Goal: Find specific page/section: Find specific page/section

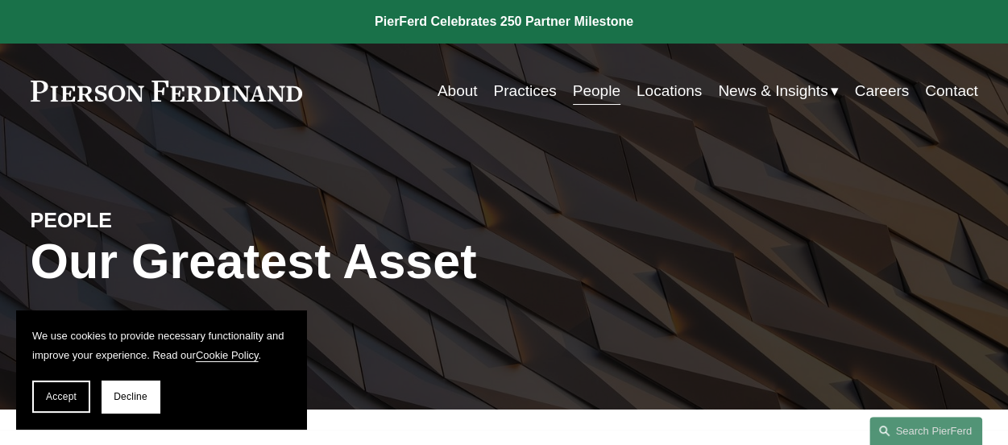
click at [583, 93] on link "People" at bounding box center [597, 91] width 48 height 31
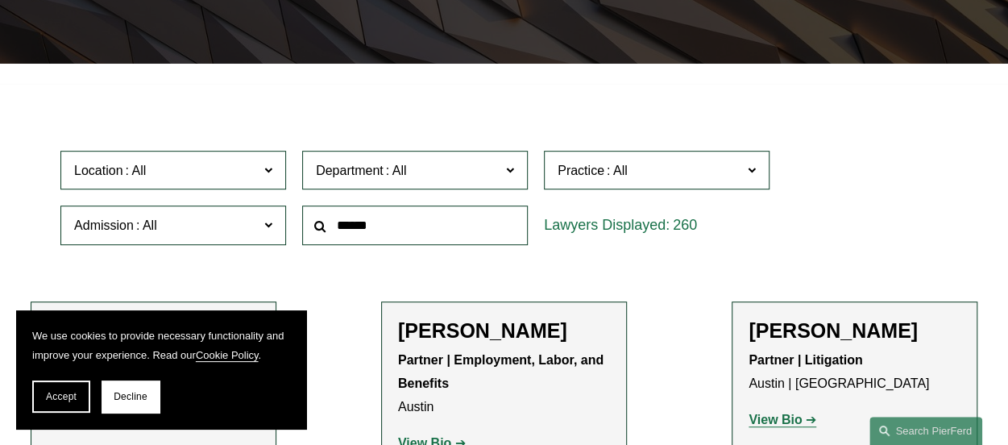
scroll to position [356, 0]
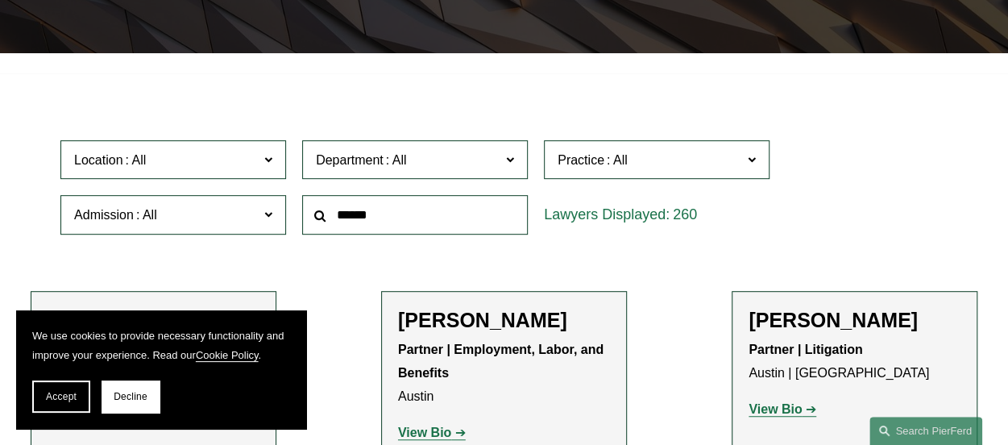
click at [372, 218] on input "text" at bounding box center [415, 214] width 226 height 39
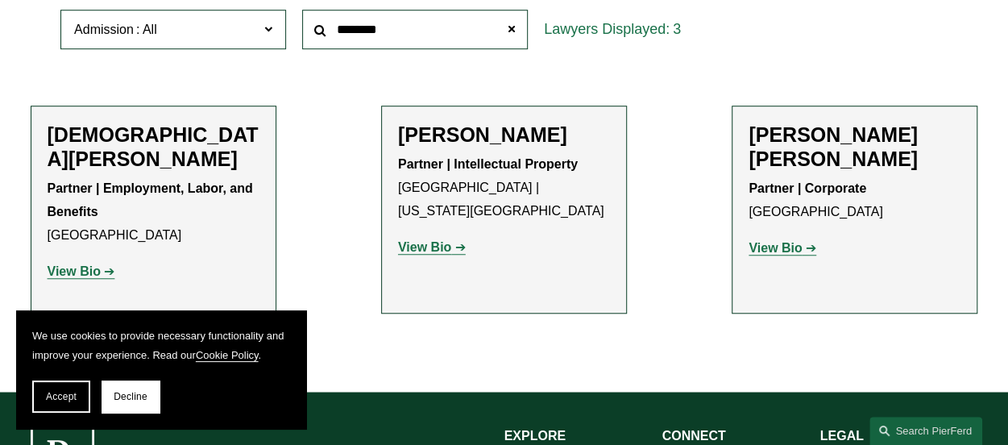
scroll to position [544, 0]
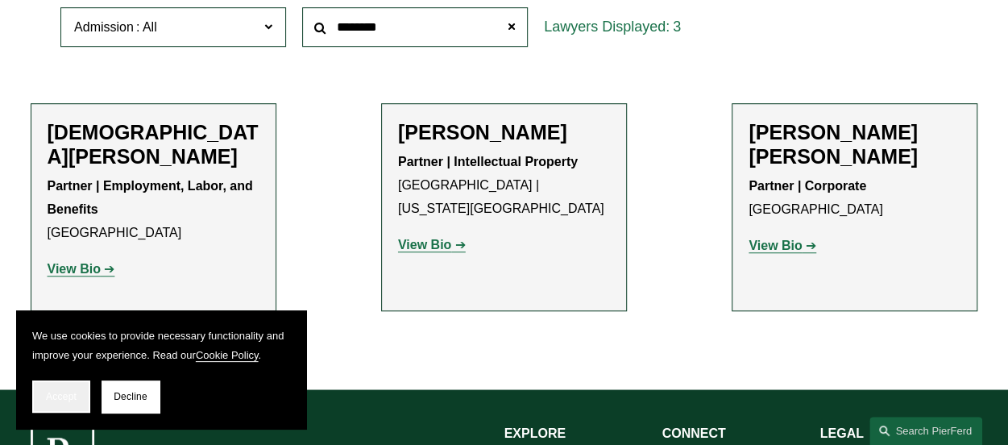
type input "********"
click at [55, 388] on button "Accept" at bounding box center [61, 396] width 58 height 32
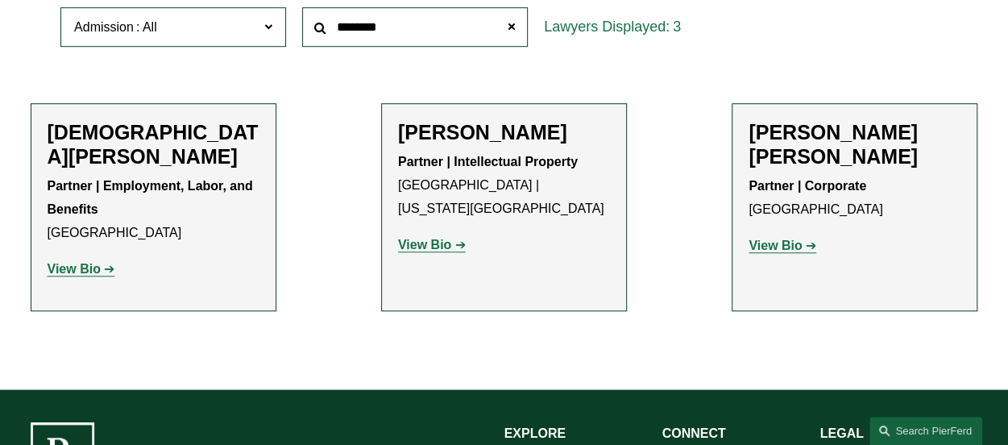
click at [87, 262] on strong "View Bio" at bounding box center [74, 269] width 53 height 14
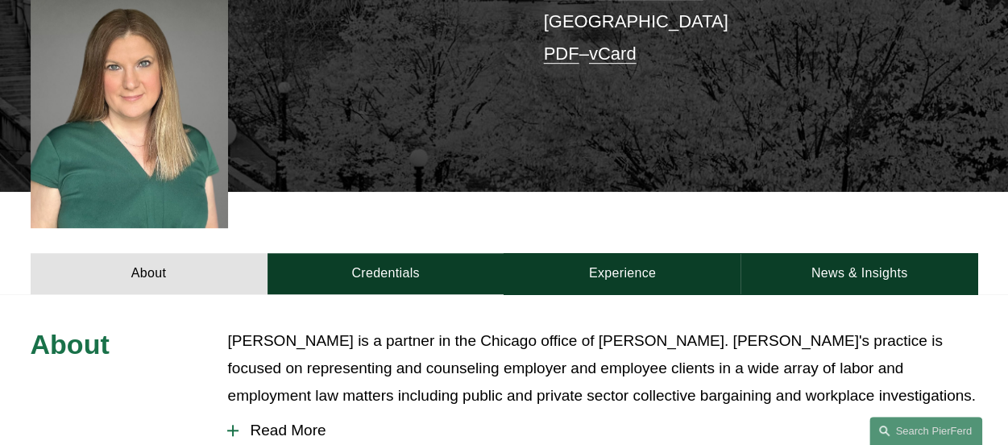
scroll to position [477, 0]
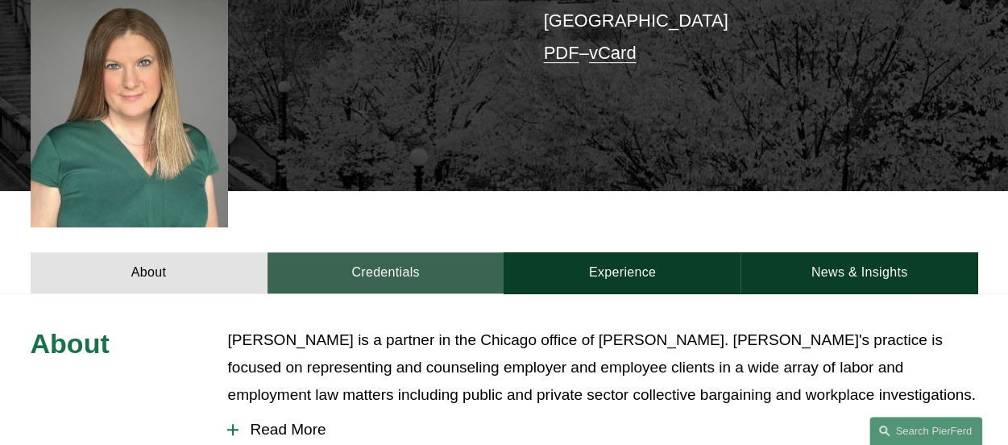
click at [380, 252] on link "Credentials" at bounding box center [386, 272] width 237 height 41
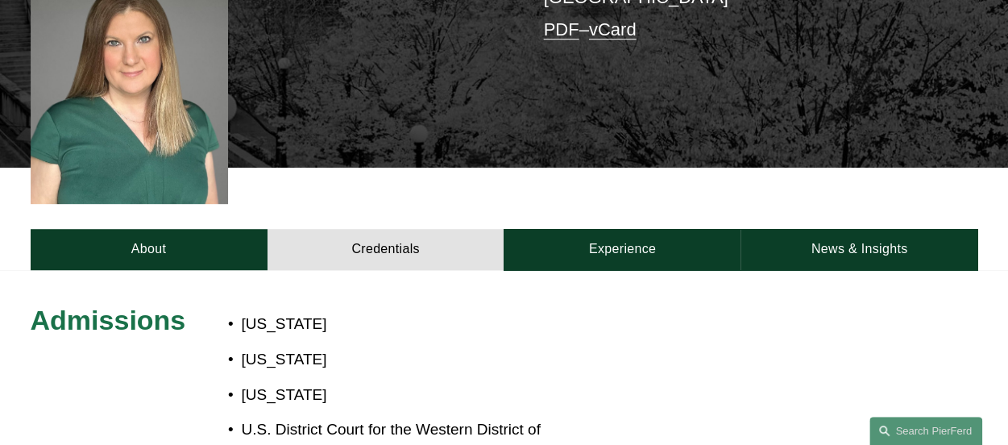
scroll to position [564, 0]
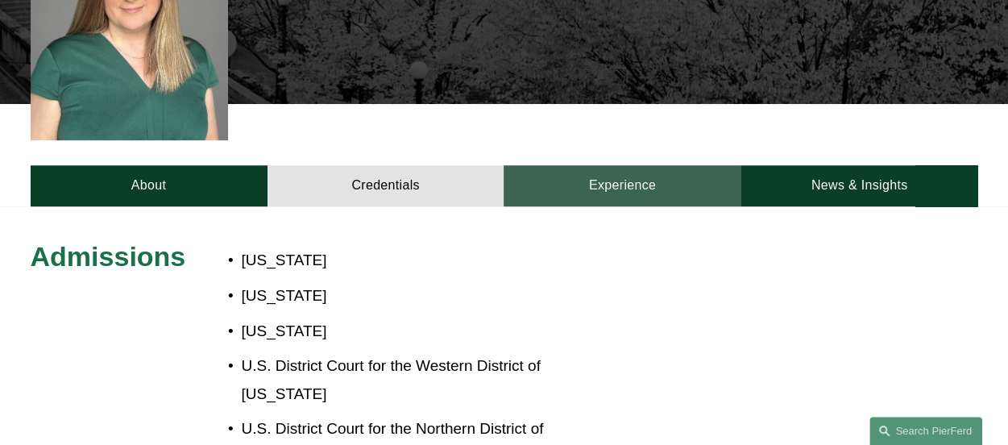
click at [620, 165] on link "Experience" at bounding box center [622, 185] width 237 height 41
